Goal: Check status: Check status

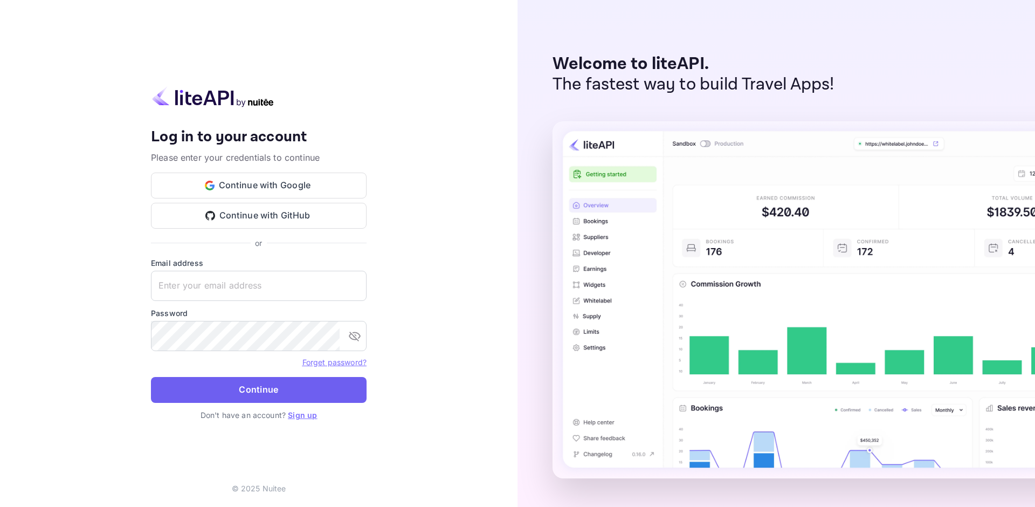
type input "[EMAIL_ADDRESS][DOMAIN_NAME]"
click at [266, 388] on button "Continue" at bounding box center [259, 390] width 216 height 26
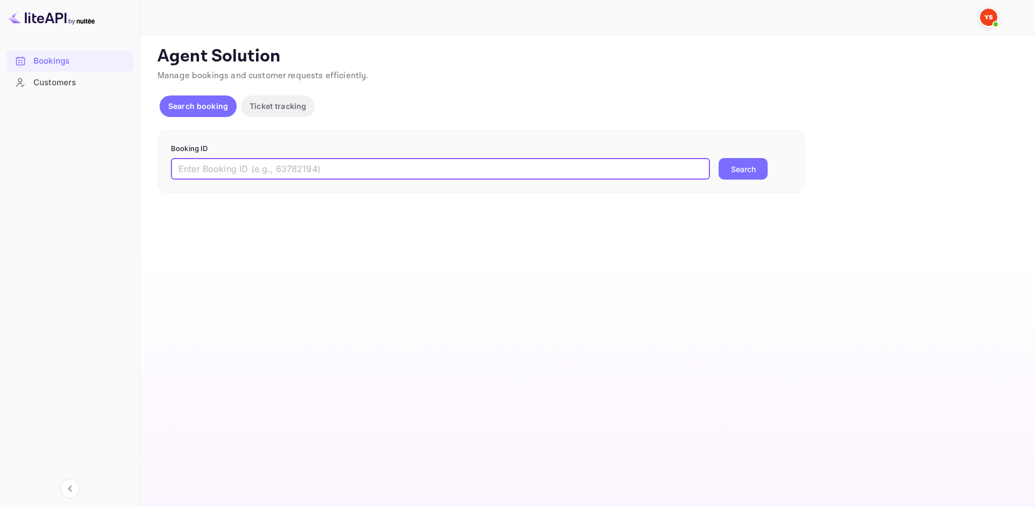
click at [248, 170] on input "text" at bounding box center [440, 169] width 539 height 22
paste input "9451651"
type input "9451651"
click at [744, 175] on button "Search" at bounding box center [742, 169] width 49 height 22
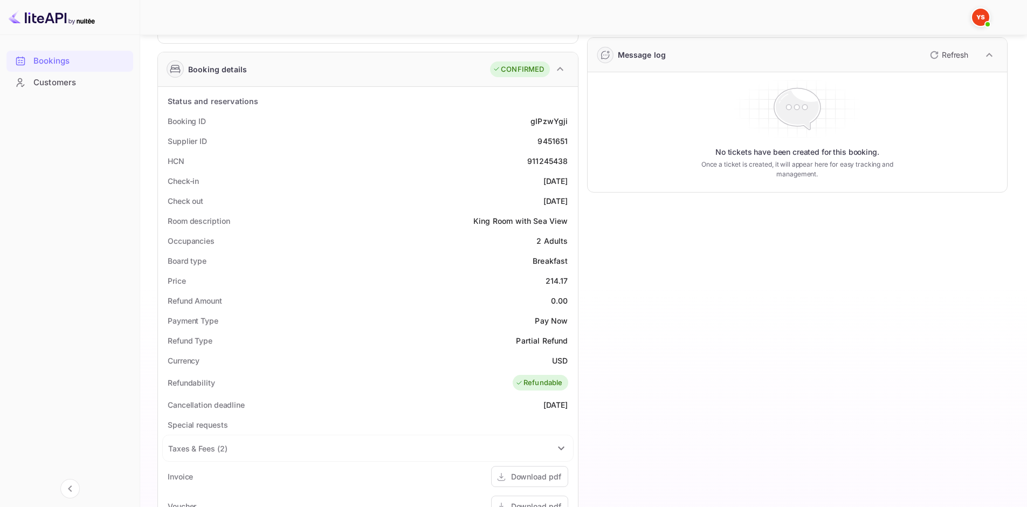
scroll to position [162, 0]
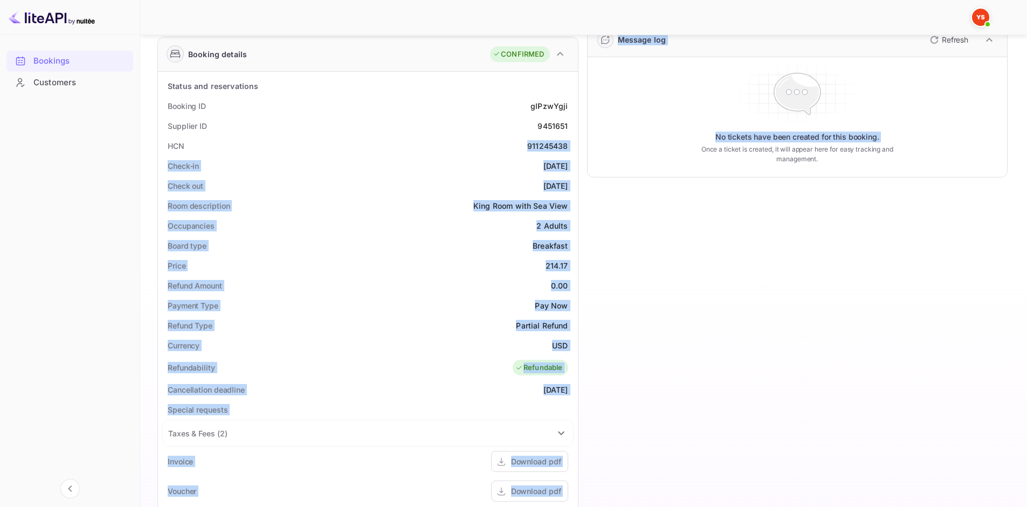
drag, startPoint x: 523, startPoint y: 144, endPoint x: 579, endPoint y: 147, distance: 56.7
click at [579, 147] on div "Guest information Full name [PERSON_NAME] Nationality 🇰🇿 [DEMOGRAPHIC_DATA] Ema…" at bounding box center [578, 314] width 859 height 813
click at [544, 138] on div "HCN 911245438" at bounding box center [367, 146] width 411 height 20
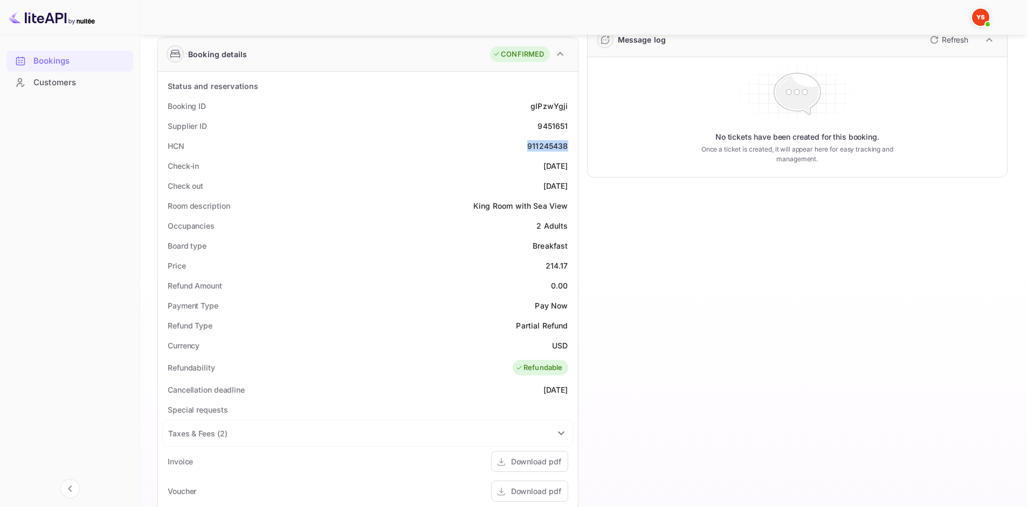
drag, startPoint x: 529, startPoint y: 141, endPoint x: 566, endPoint y: 146, distance: 37.4
click at [566, 146] on div "911245438" at bounding box center [547, 145] width 40 height 11
copy div "911245438"
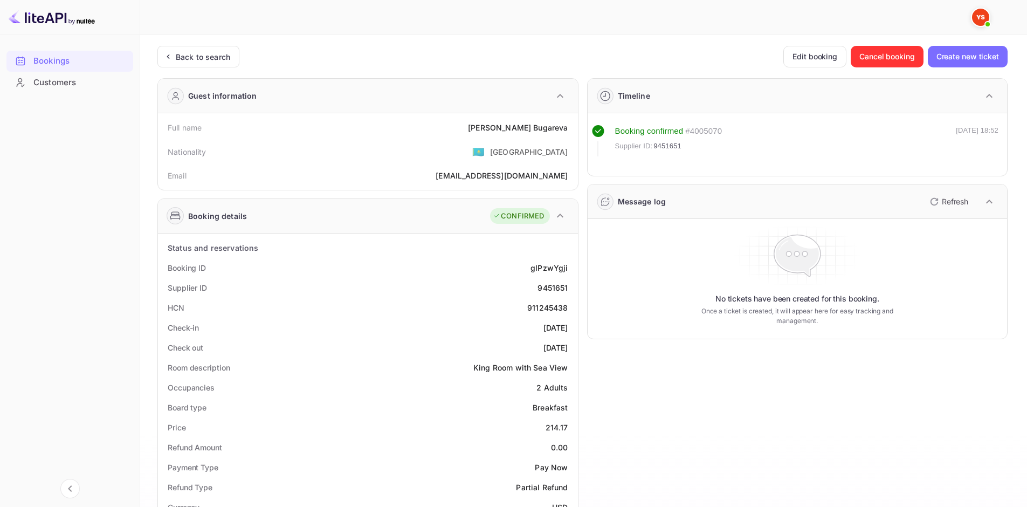
click at [197, 52] on div "Back to search" at bounding box center [203, 56] width 54 height 11
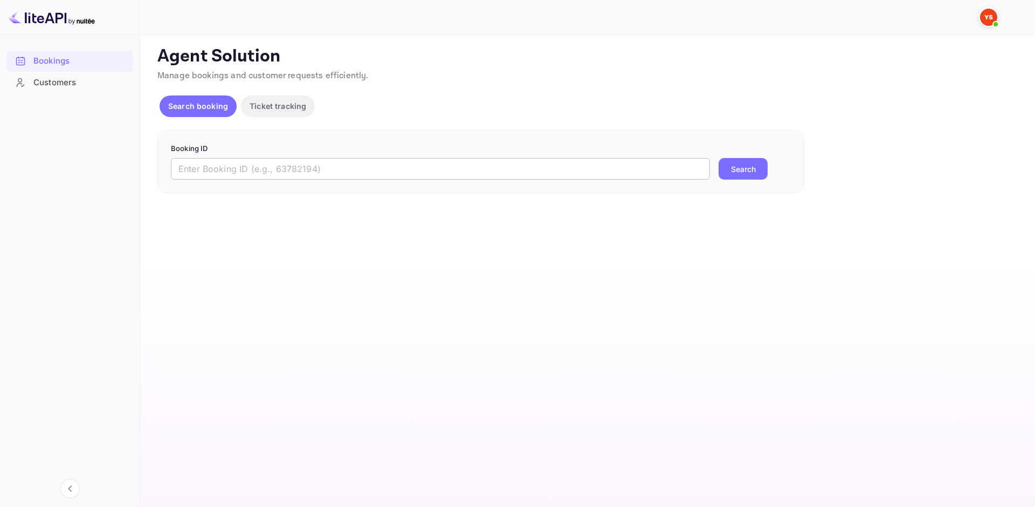
click at [231, 177] on input "text" at bounding box center [440, 169] width 539 height 22
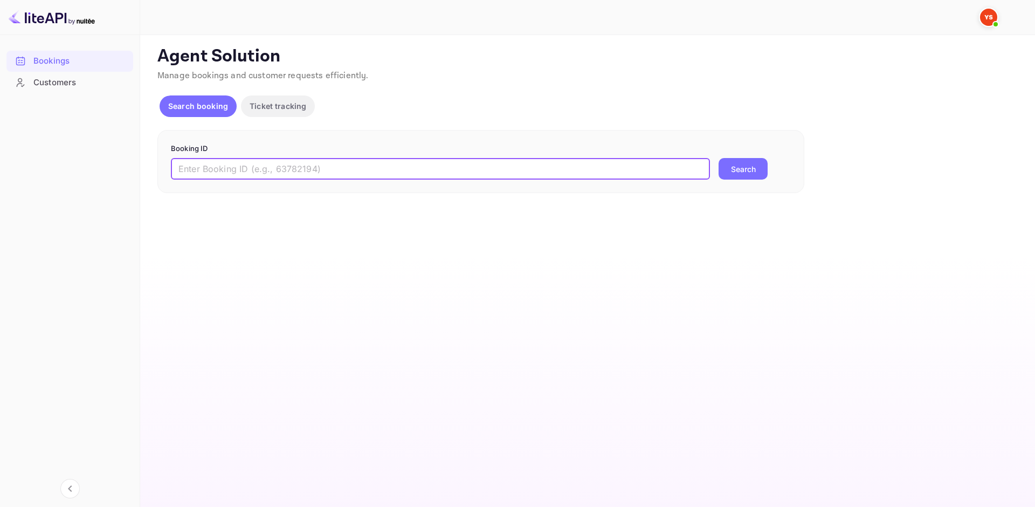
paste input "8458837"
type input "8458837"
click at [743, 169] on button "Search" at bounding box center [742, 169] width 49 height 22
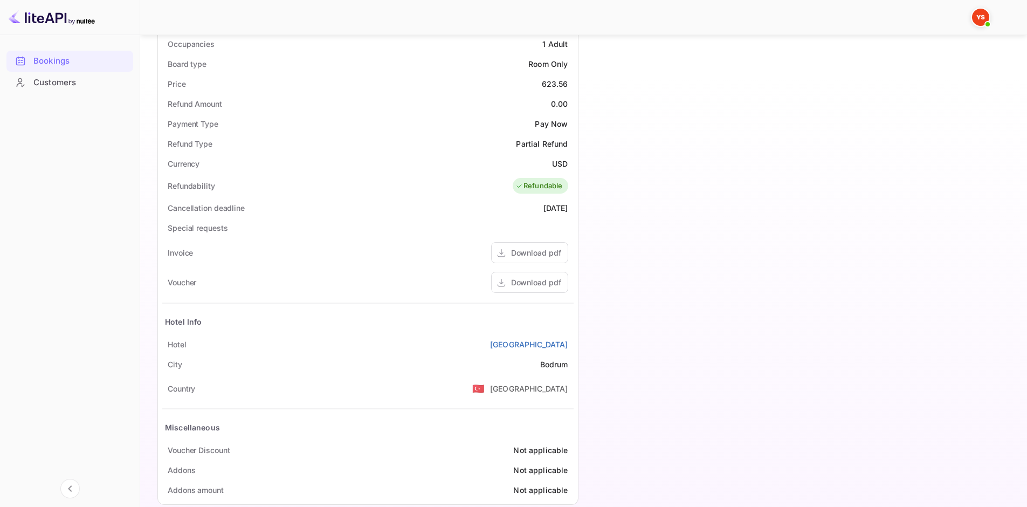
scroll to position [362, 0]
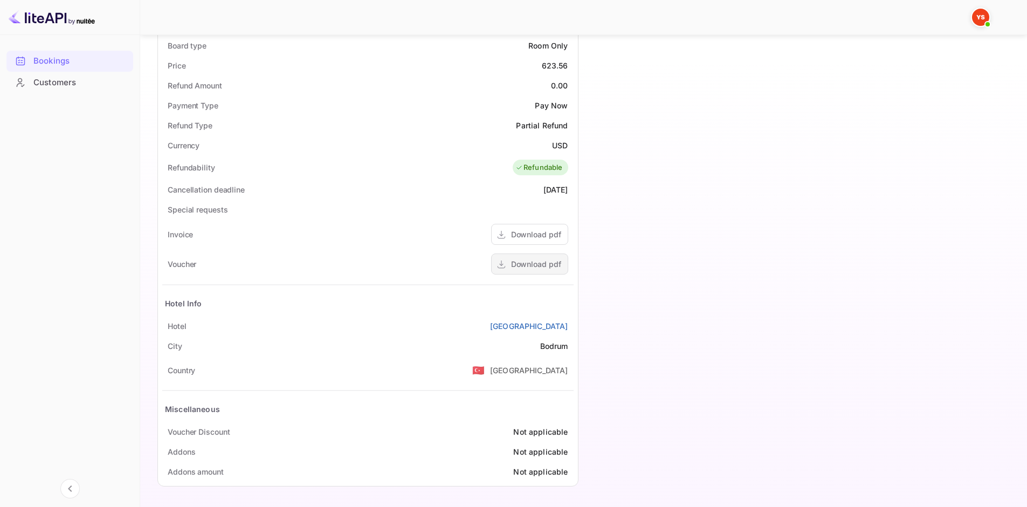
click at [546, 269] on div "Download pdf" at bounding box center [536, 263] width 50 height 11
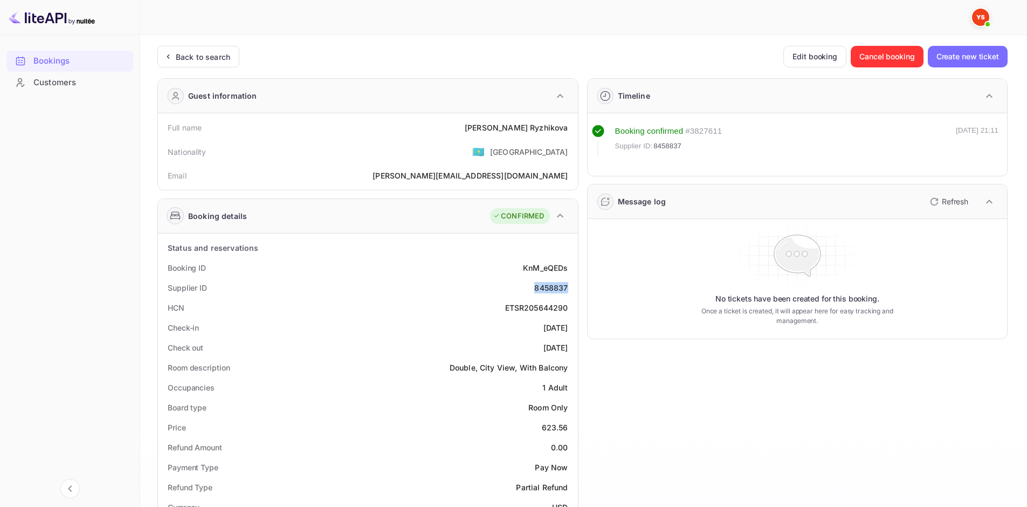
drag, startPoint x: 535, startPoint y: 289, endPoint x: 572, endPoint y: 289, distance: 37.7
click at [572, 289] on div "Supplier ID 8458837" at bounding box center [367, 288] width 411 height 20
copy div "8458837"
drag, startPoint x: 451, startPoint y: 368, endPoint x: 475, endPoint y: 368, distance: 24.3
click at [475, 368] on div "Double, City View, With Balcony" at bounding box center [509, 367] width 119 height 11
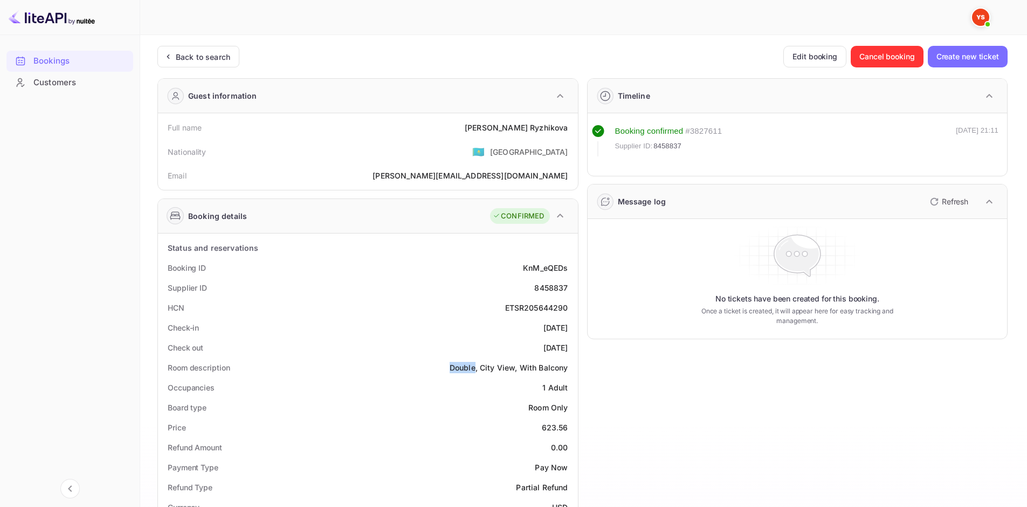
copy div "Double"
drag, startPoint x: 164, startPoint y: 127, endPoint x: 570, endPoint y: 124, distance: 405.9
click at [570, 124] on div "Full name Natalia Ryzhikova" at bounding box center [367, 127] width 411 height 20
copy div "Full name Natalia Ryzhikova"
drag, startPoint x: 168, startPoint y: 264, endPoint x: 573, endPoint y: 286, distance: 406.5
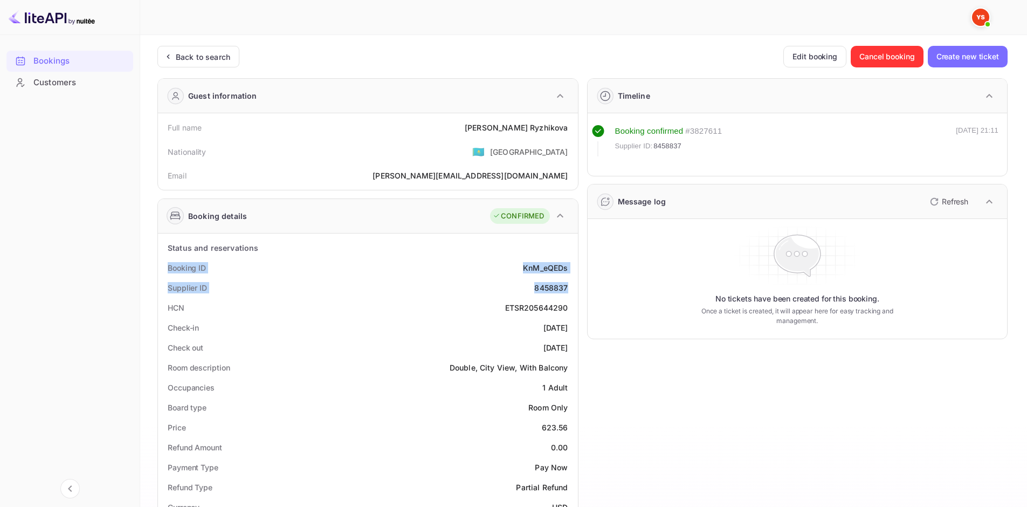
copy div "Booking ID KnM_eQEDs Supplier ID 8458837"
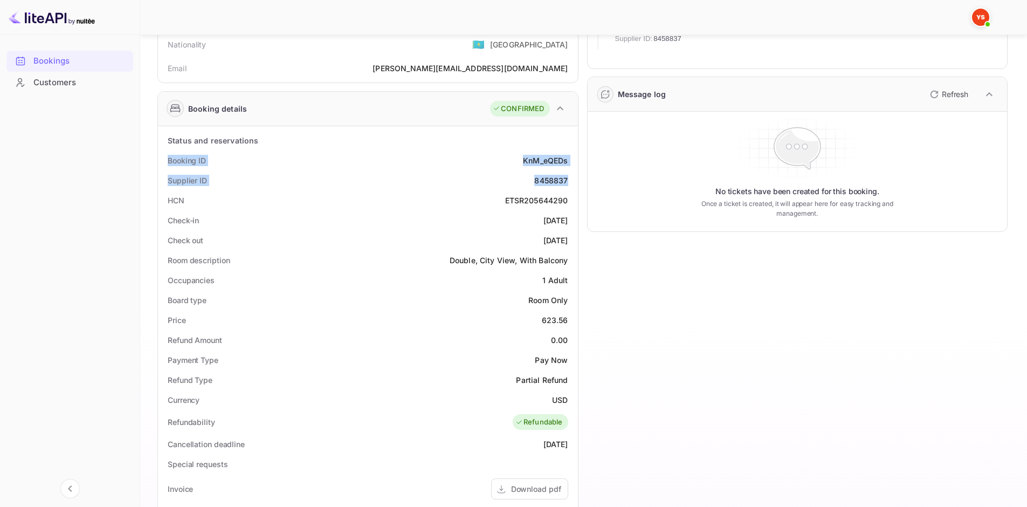
scroll to position [108, 0]
drag, startPoint x: 167, startPoint y: 218, endPoint x: 570, endPoint y: 236, distance: 403.6
click at [570, 236] on div "Status and reservations Booking ID KnM_eQEDs Supplier ID 8458837 HCN ETSR205644…" at bounding box center [367, 432] width 411 height 605
copy div "Check-in 2025-09-20 Check out 2025-09-28"
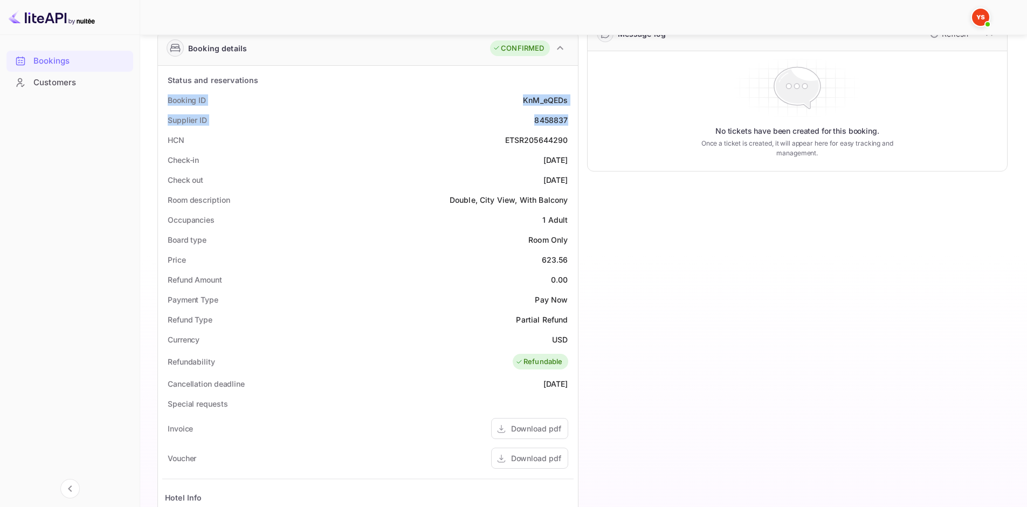
scroll to position [362, 0]
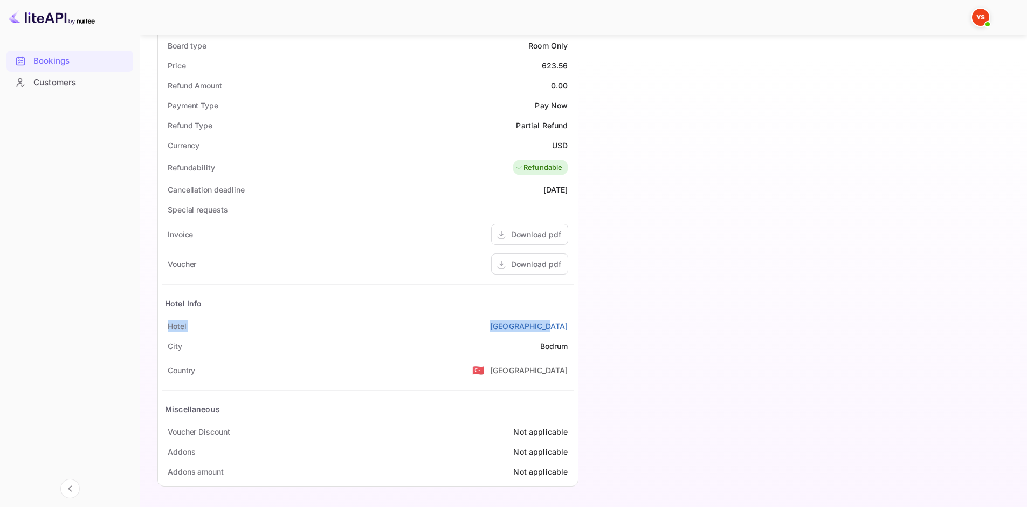
drag, startPoint x: 163, startPoint y: 322, endPoint x: 576, endPoint y: 323, distance: 412.3
click at [576, 323] on div "Status and reservations Booking ID KnM_eQEDs Supplier ID 8458837 HCN ETSR205644…" at bounding box center [368, 179] width 420 height 614
copy div "Hotel R House Hotel"
